Goal: Information Seeking & Learning: Learn about a topic

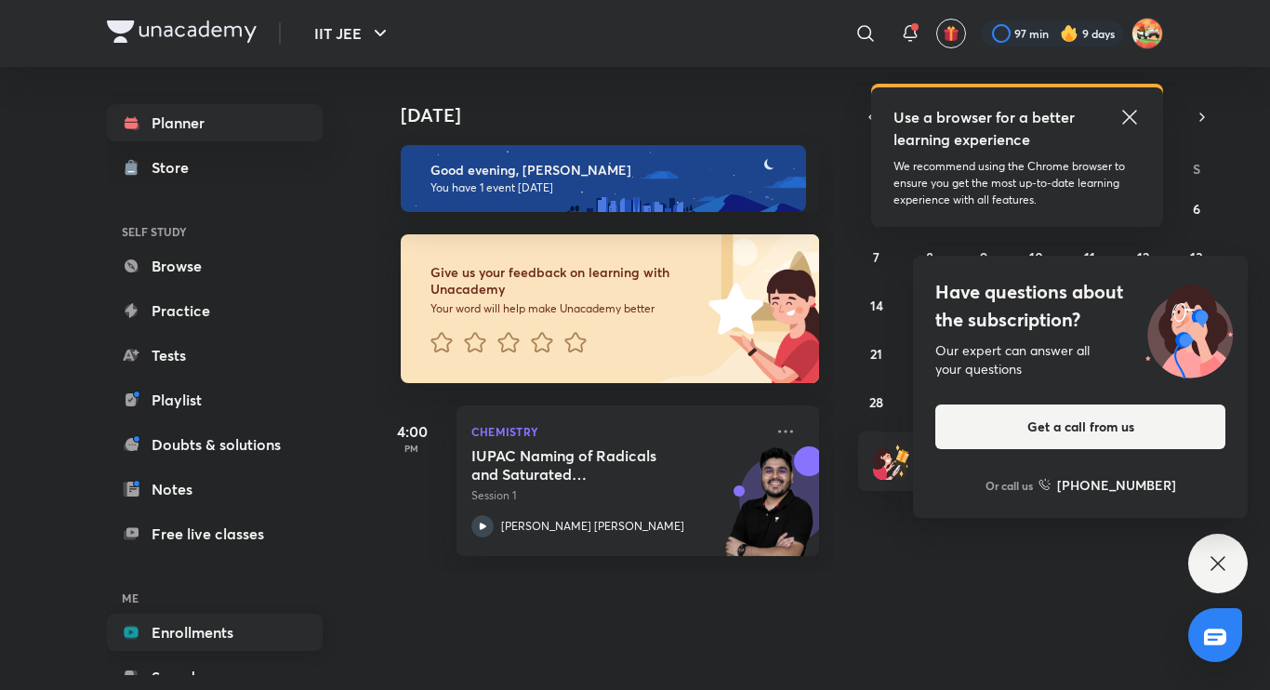
click at [157, 620] on link "Enrollments" at bounding box center [215, 632] width 216 height 37
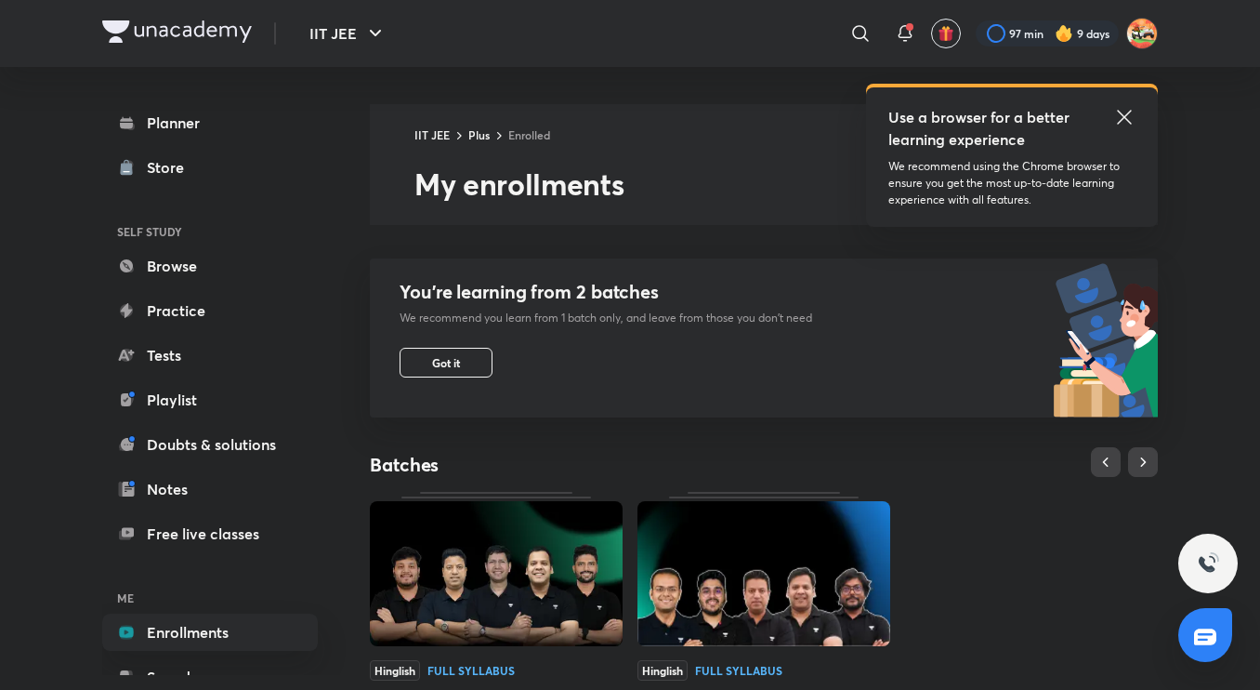
click at [471, 559] on img at bounding box center [496, 573] width 253 height 145
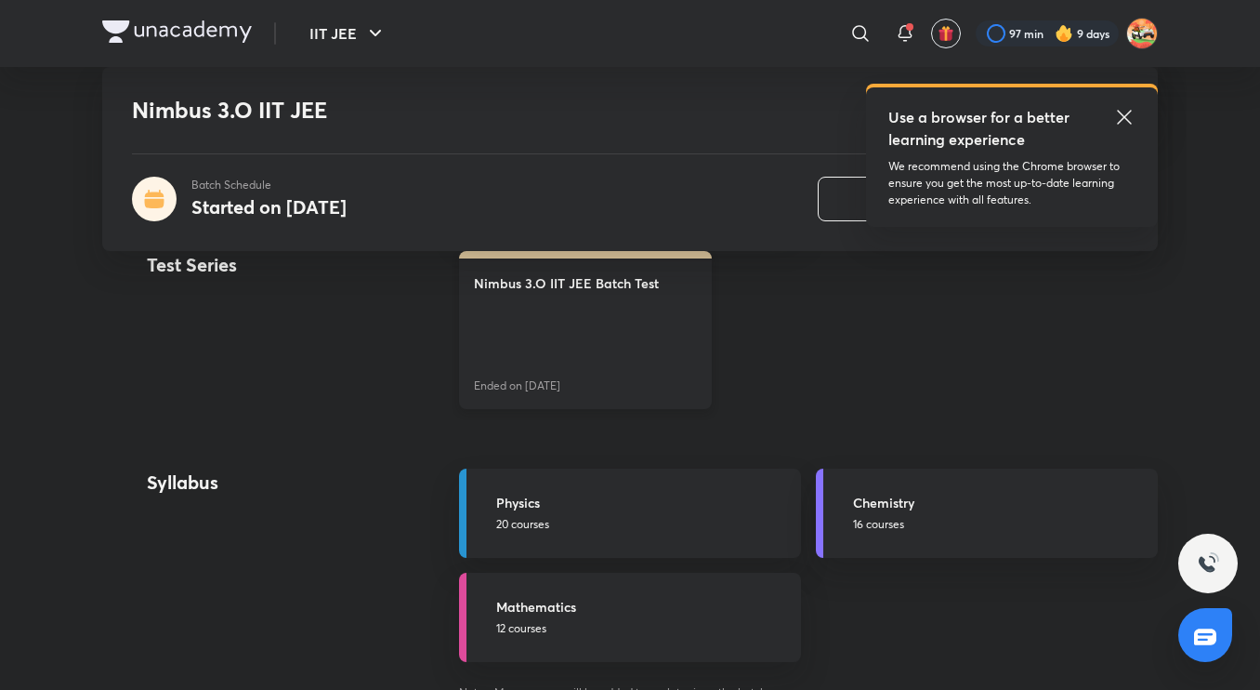
click at [530, 323] on link "Nimbus 3.O IIT JEE Batch Test Ended on [DATE]" at bounding box center [585, 330] width 253 height 158
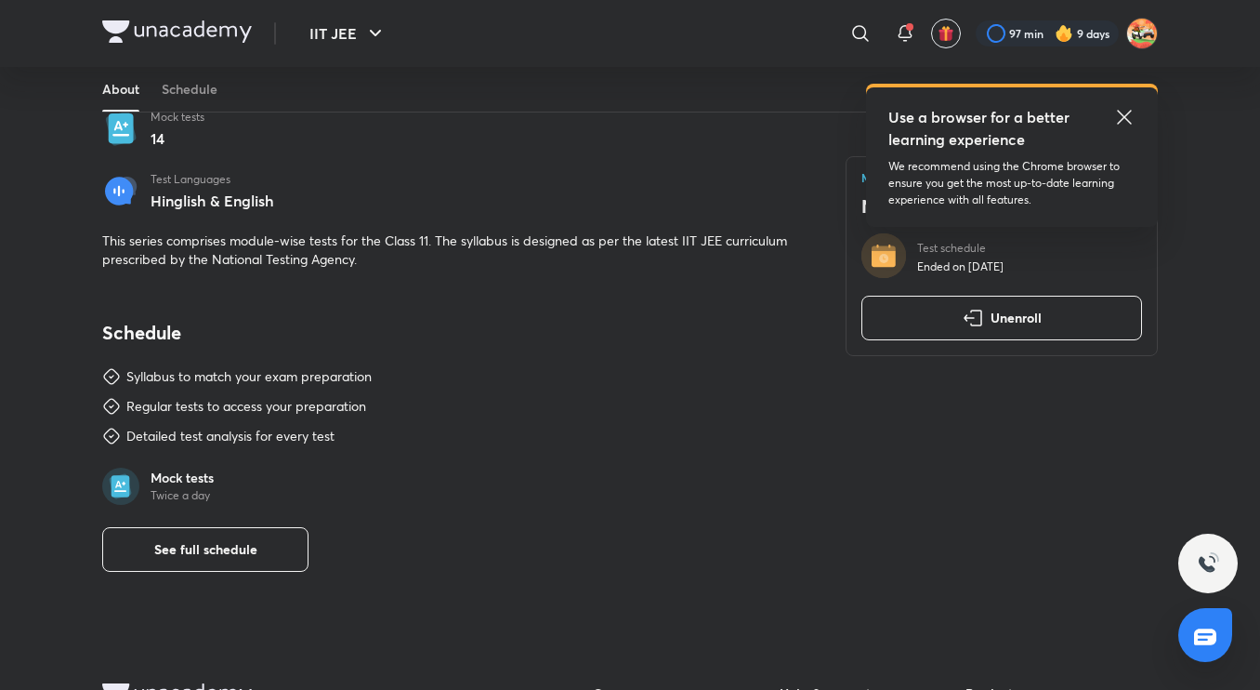
scroll to position [402, 0]
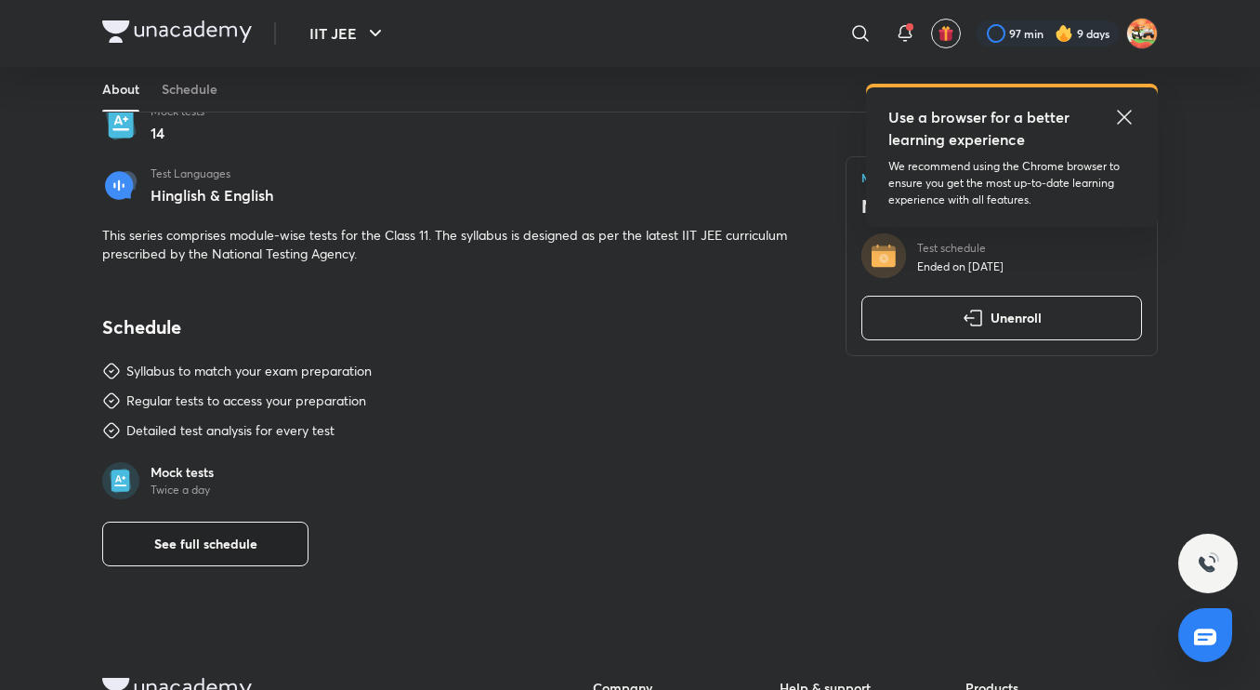
click at [250, 558] on button "See full schedule" at bounding box center [205, 543] width 206 height 45
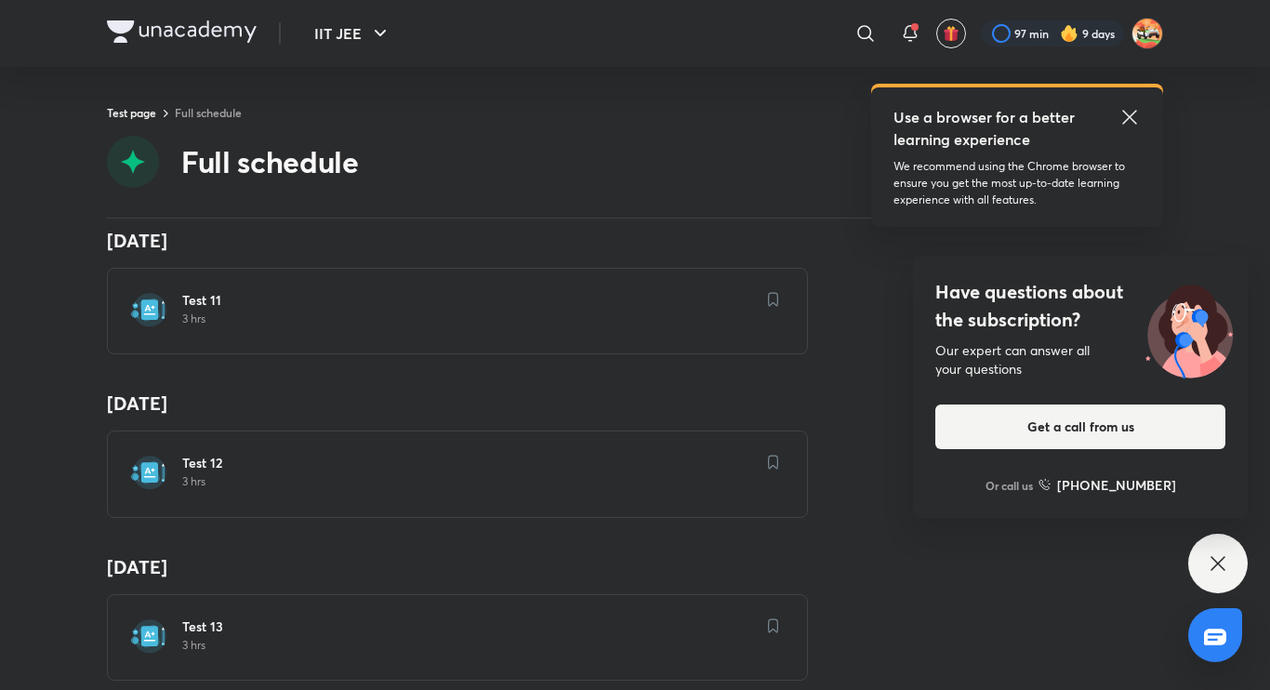
scroll to position [1854, 0]
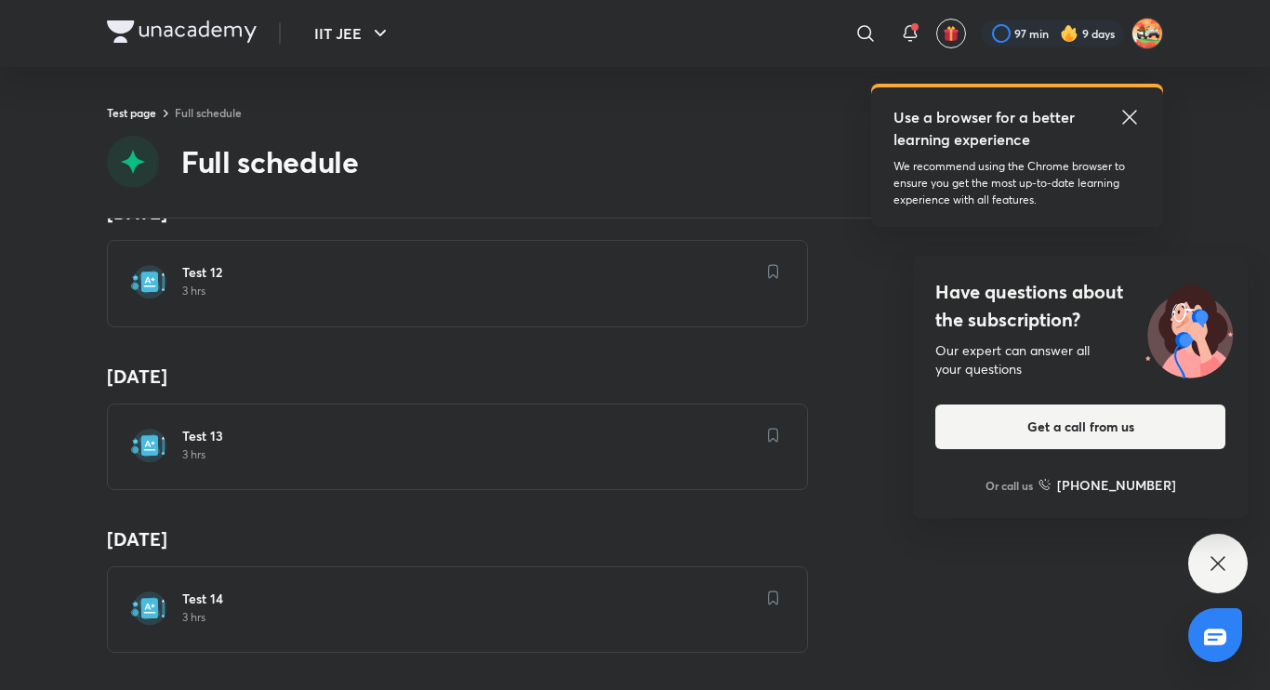
click at [1215, 559] on icon at bounding box center [1218, 563] width 22 height 22
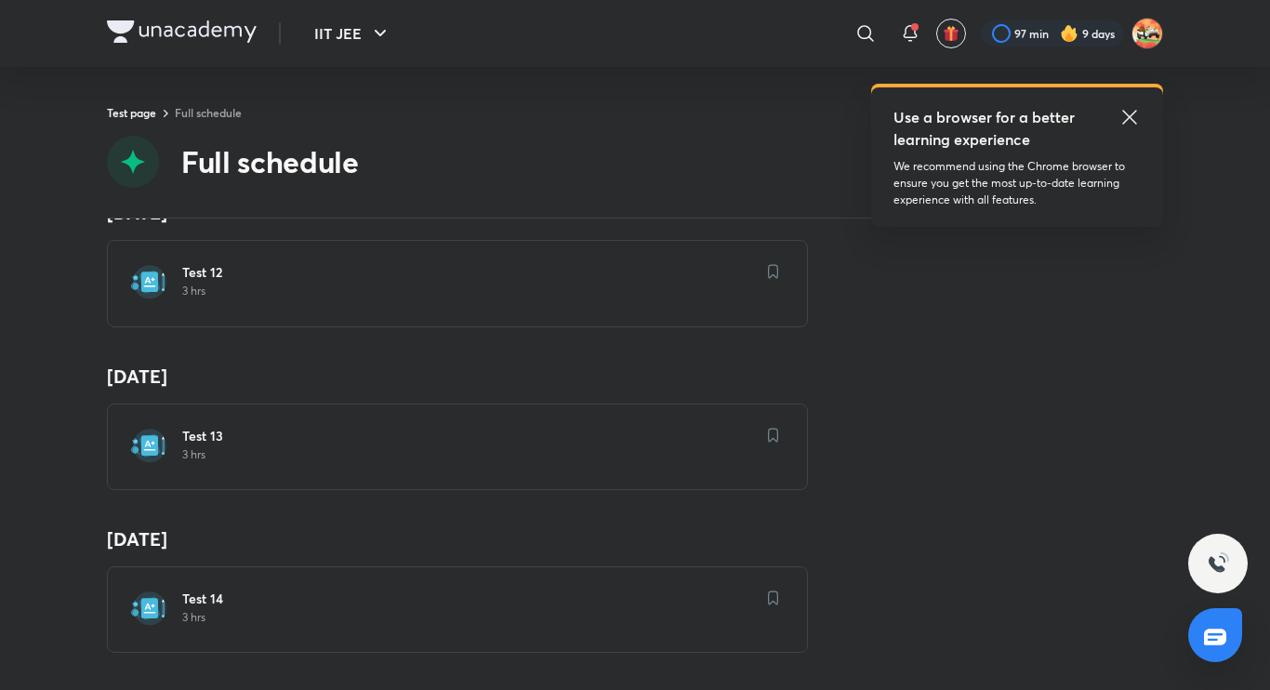
click at [768, 428] on img at bounding box center [773, 435] width 11 height 15
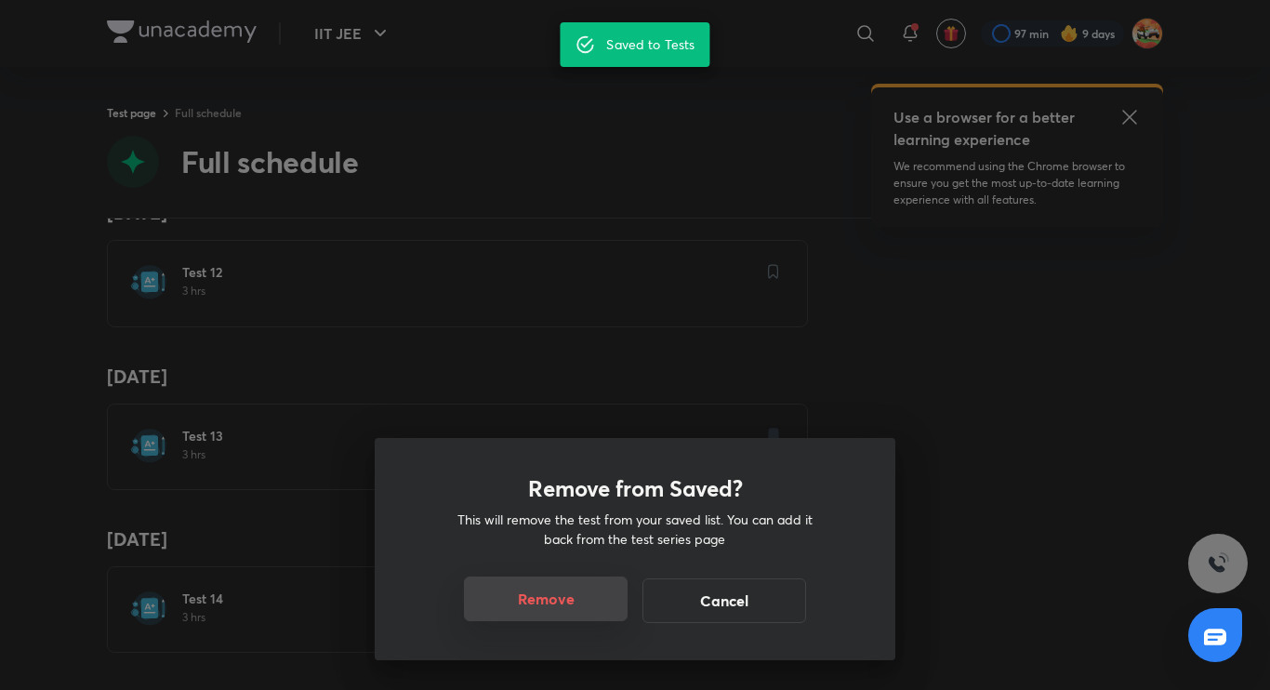
click at [581, 604] on button "Remove" at bounding box center [546, 598] width 164 height 45
